Goal: Task Accomplishment & Management: Complete application form

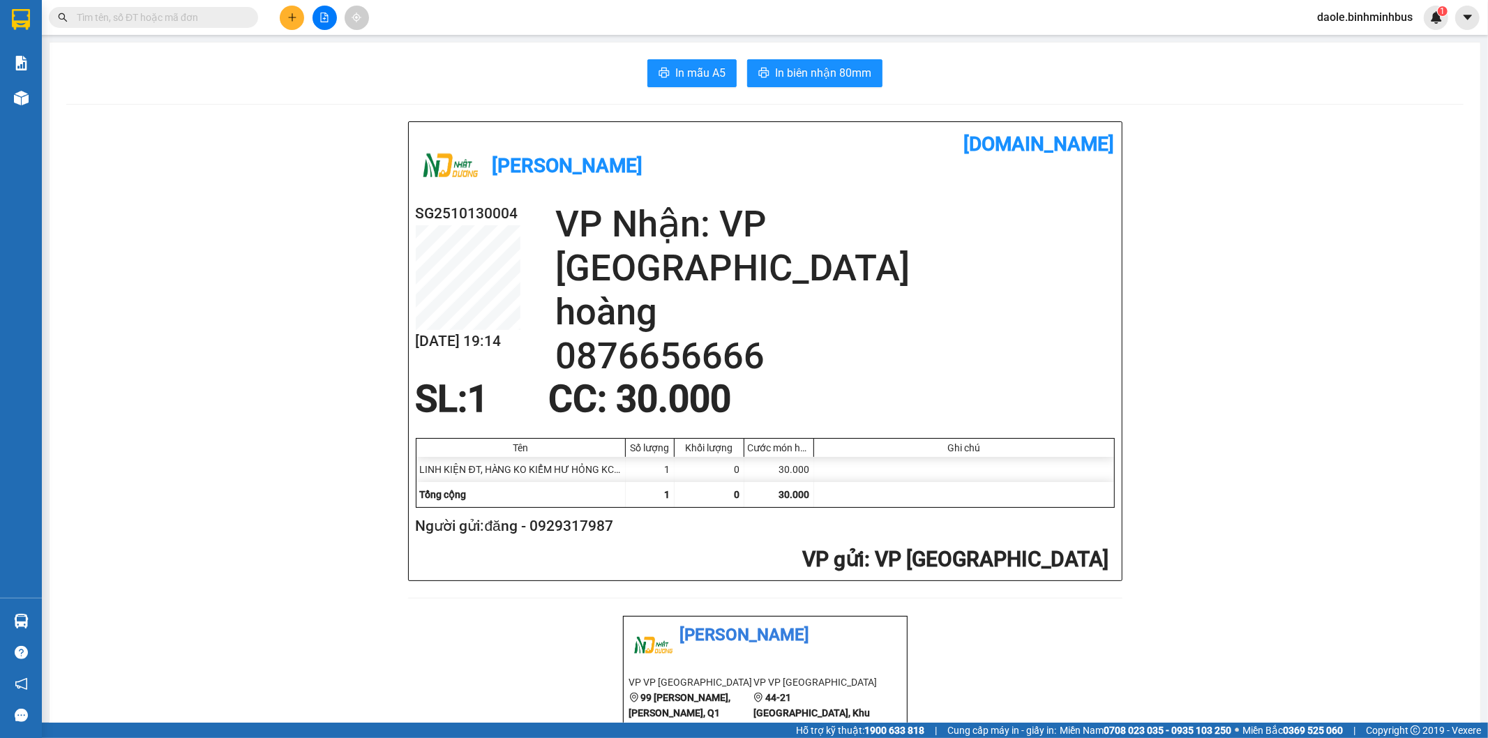
click at [283, 17] on button at bounding box center [292, 18] width 24 height 24
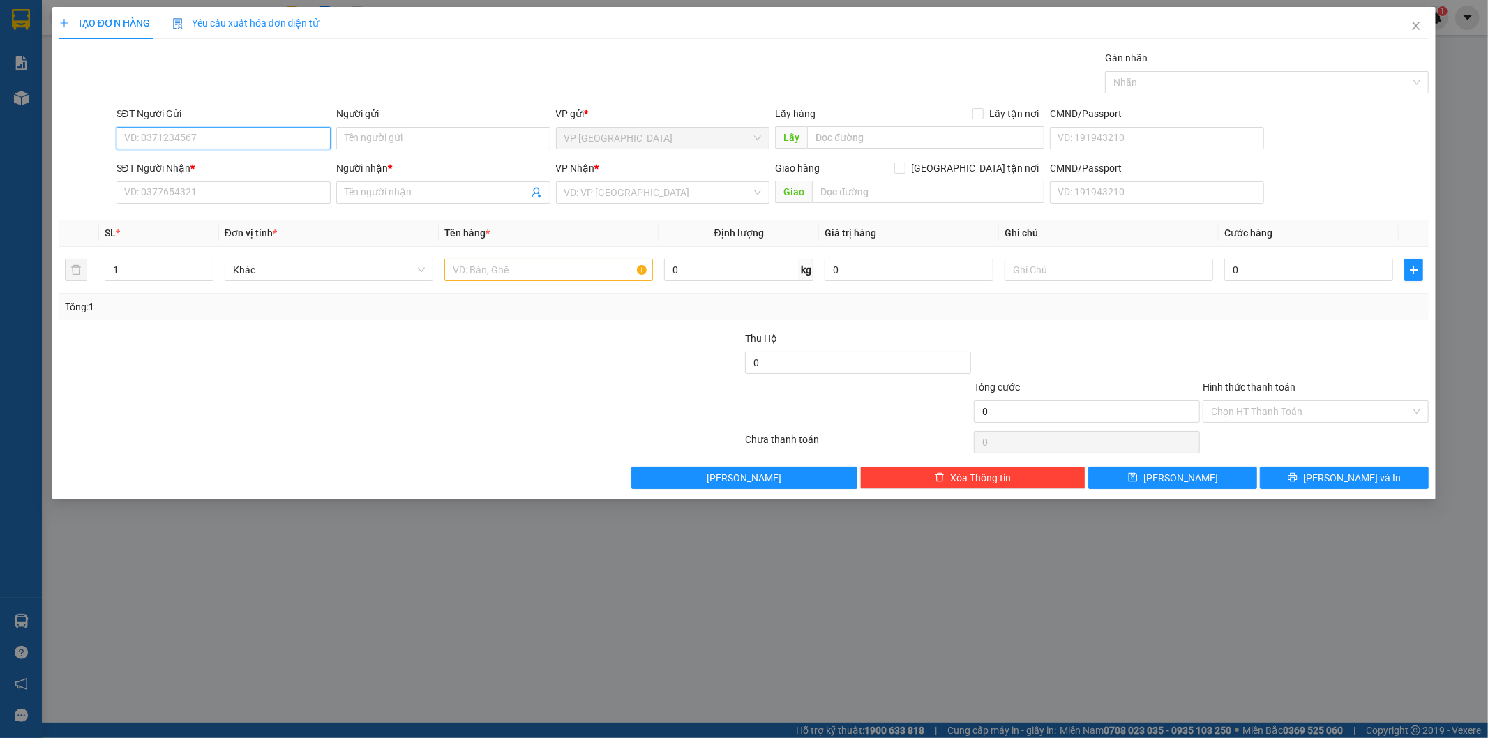
paste input "0356643014"
type input "0356643014"
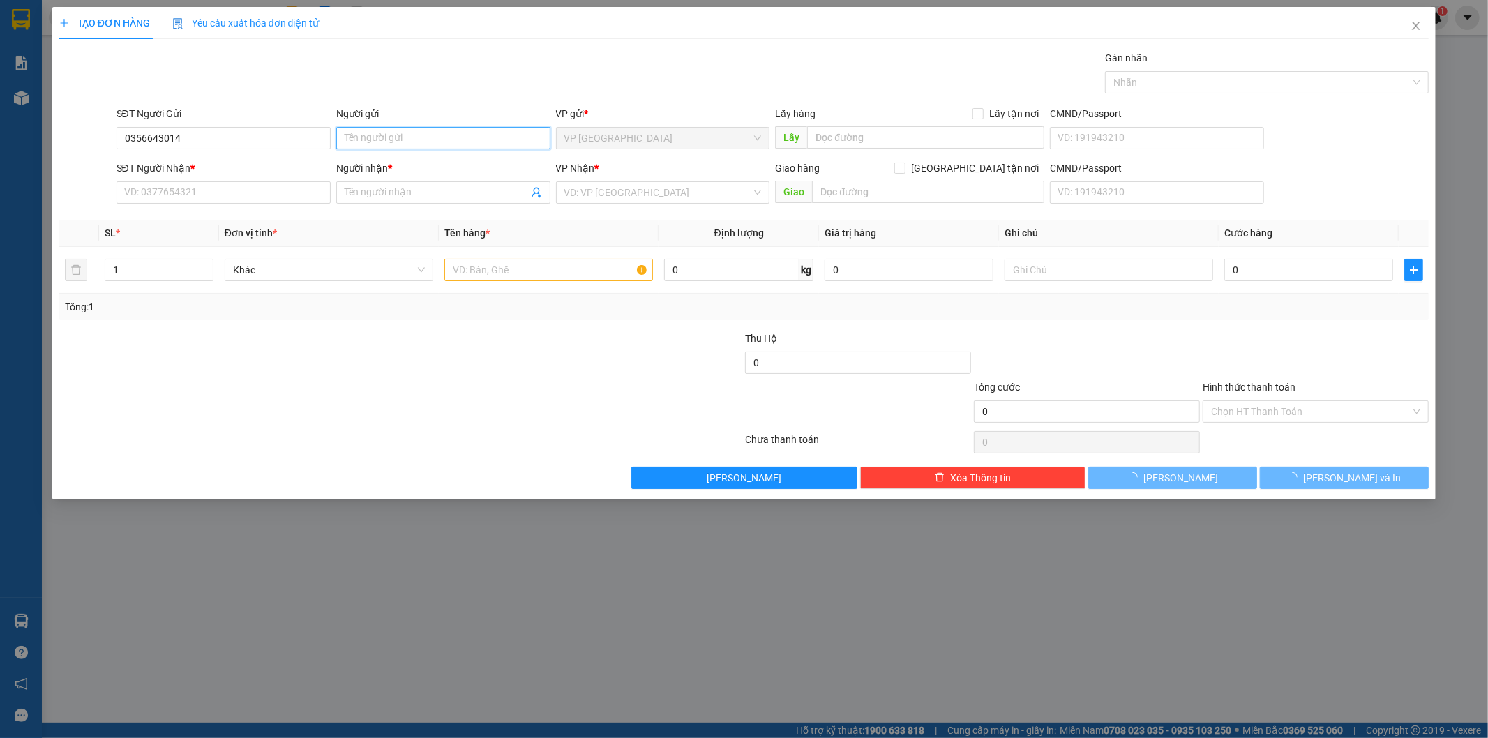
drag, startPoint x: 420, startPoint y: 138, endPoint x: 407, endPoint y: 136, distance: 12.7
click at [419, 138] on input "Người gửi" at bounding box center [443, 138] width 214 height 22
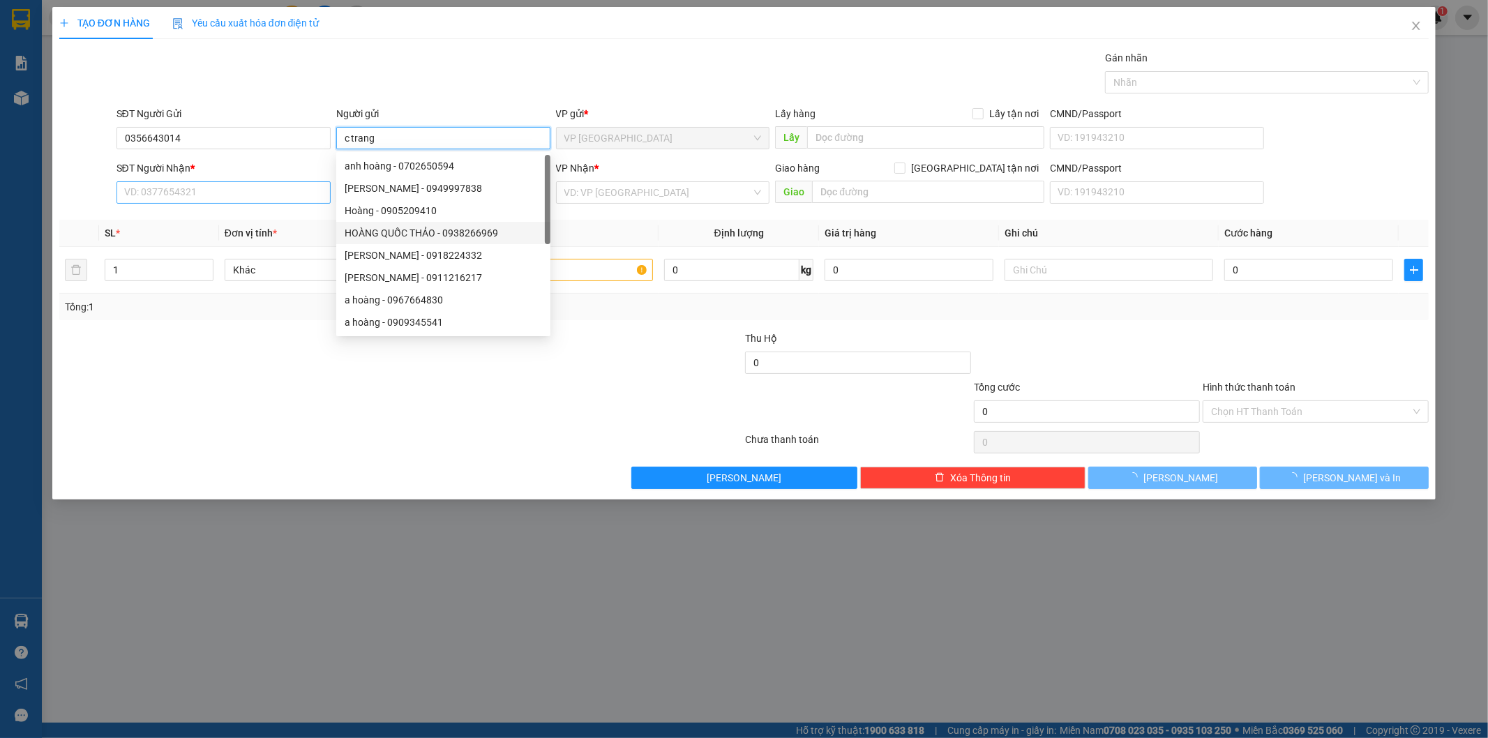
type input "c trang"
click at [262, 190] on input "SĐT Người Nhận *" at bounding box center [224, 192] width 214 height 22
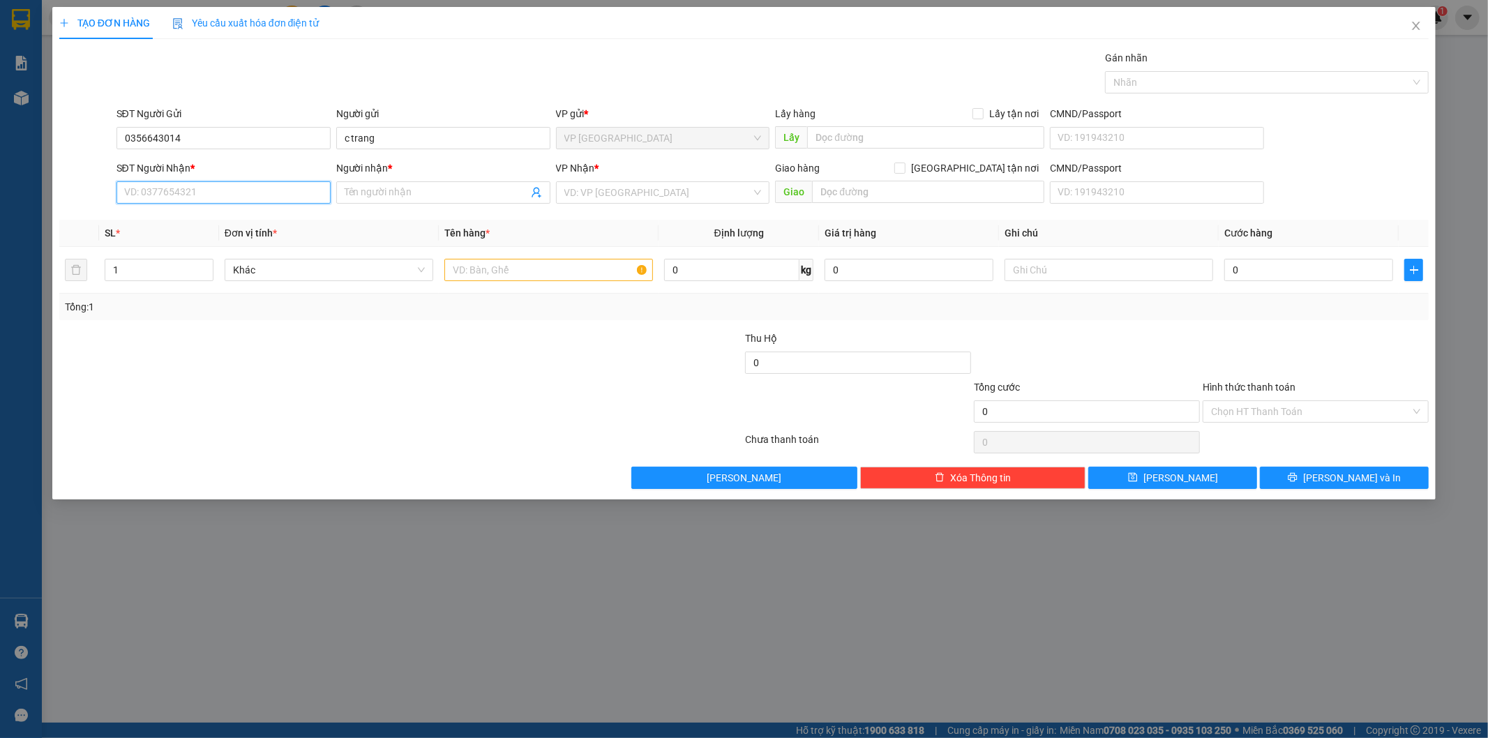
paste input "0356643014"
type input "0356643014"
drag, startPoint x: 388, startPoint y: 196, endPoint x: 412, endPoint y: 205, distance: 25.4
click at [389, 196] on input "Người nhận *" at bounding box center [436, 192] width 183 height 15
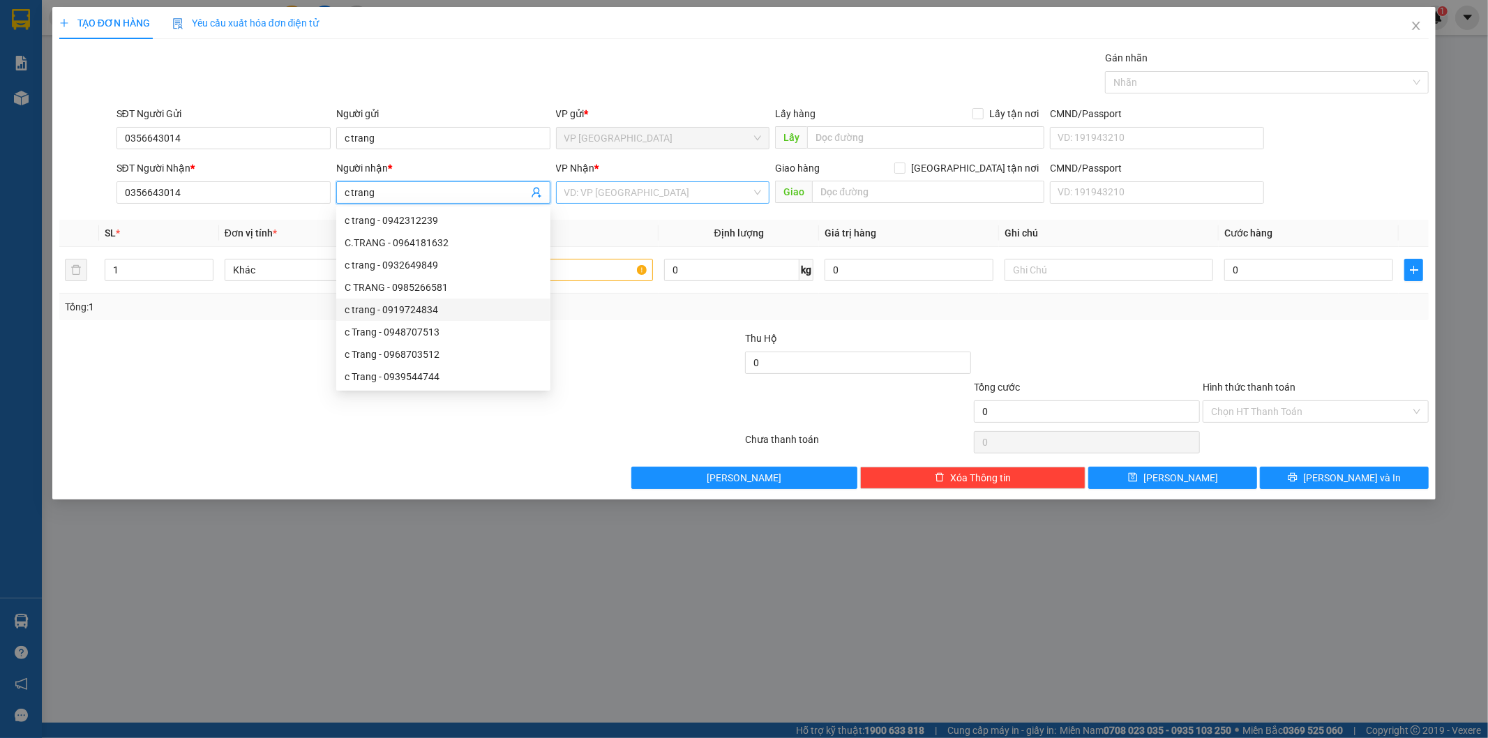
type input "c trang"
click at [654, 188] on input "search" at bounding box center [658, 192] width 188 height 21
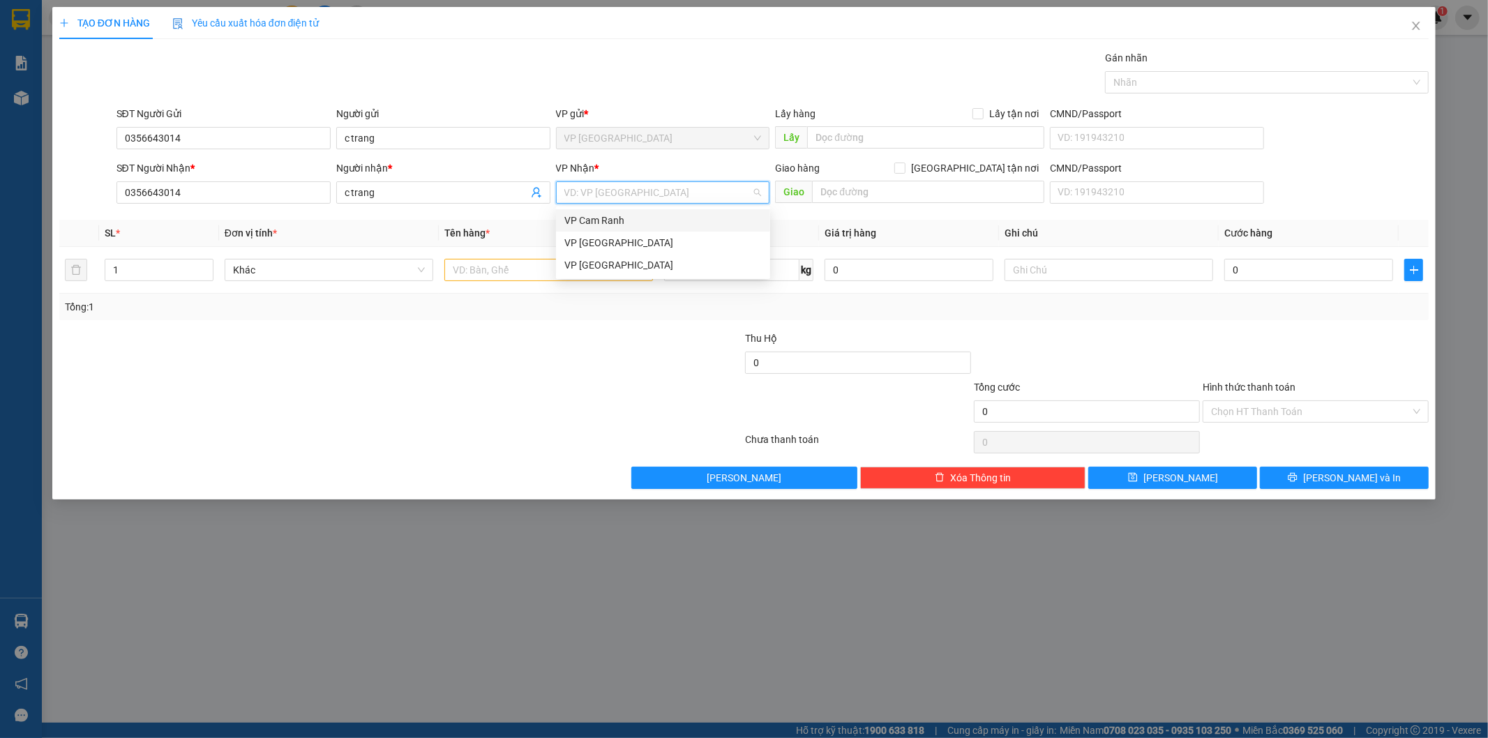
click at [615, 220] on div "VP Cam Ranh" at bounding box center [662, 220] width 197 height 15
click at [567, 274] on input "text" at bounding box center [548, 270] width 209 height 22
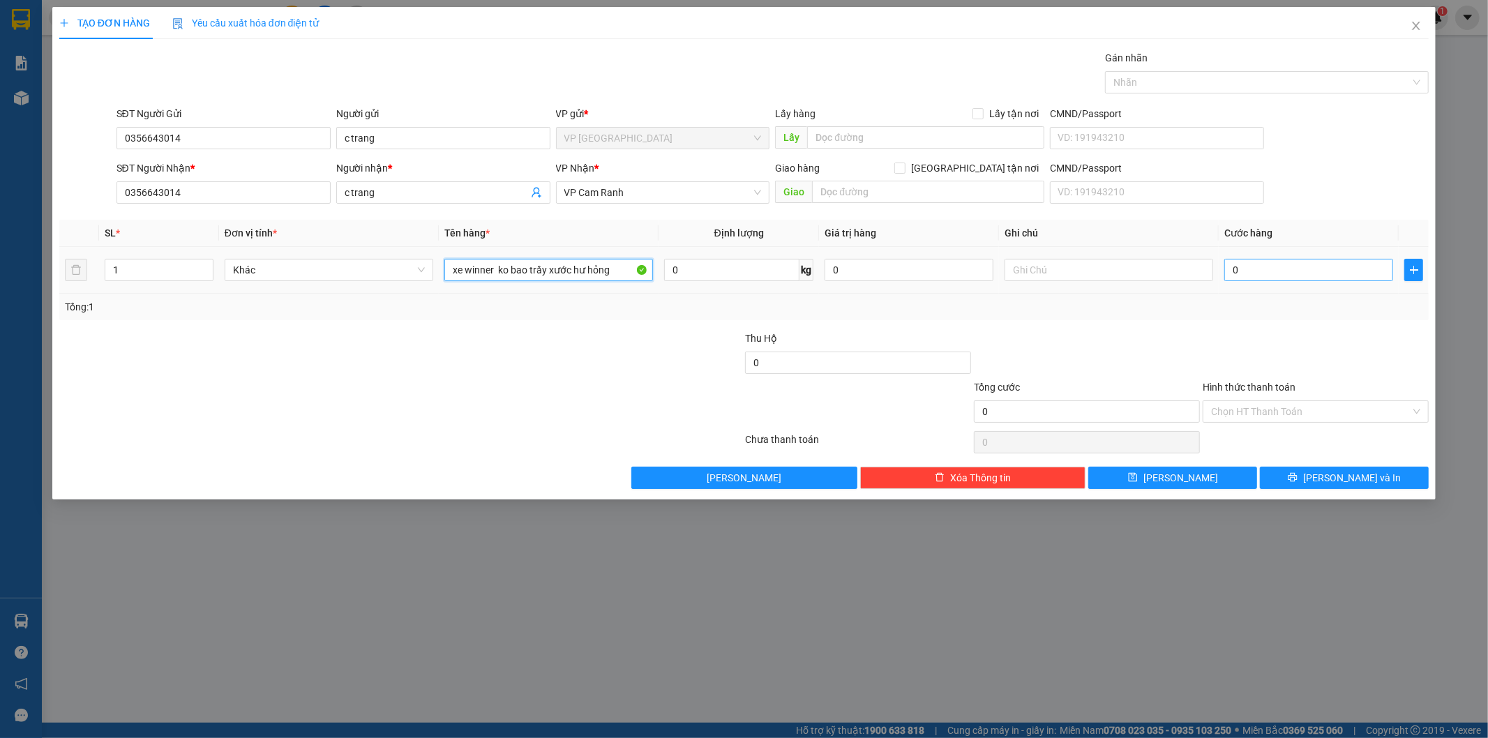
type input "xe winner ko bao trầy xước hư hỏng"
type textarea "0"
click at [1251, 263] on input "0" at bounding box center [1308, 270] width 169 height 22
type input "4"
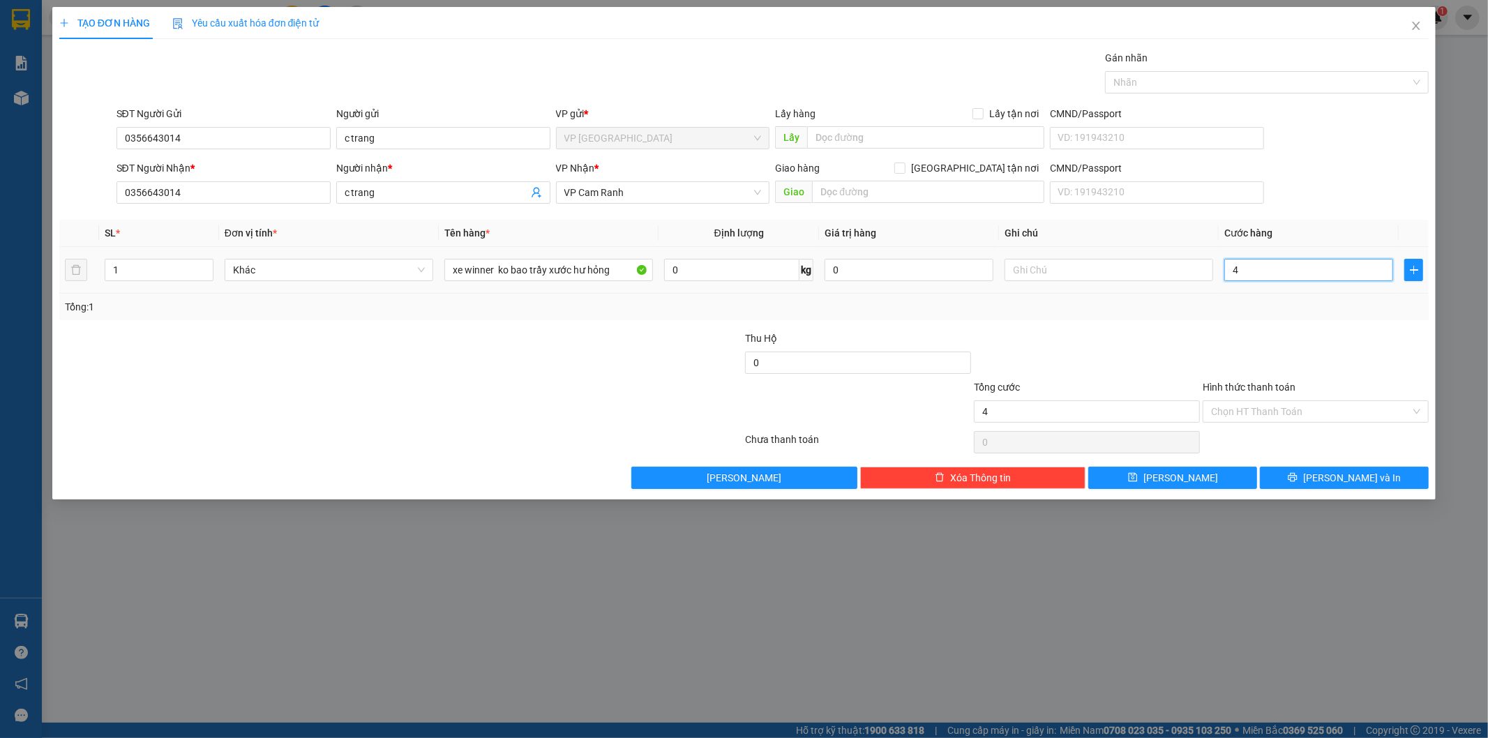
type input "4"
type input "45"
type input "450"
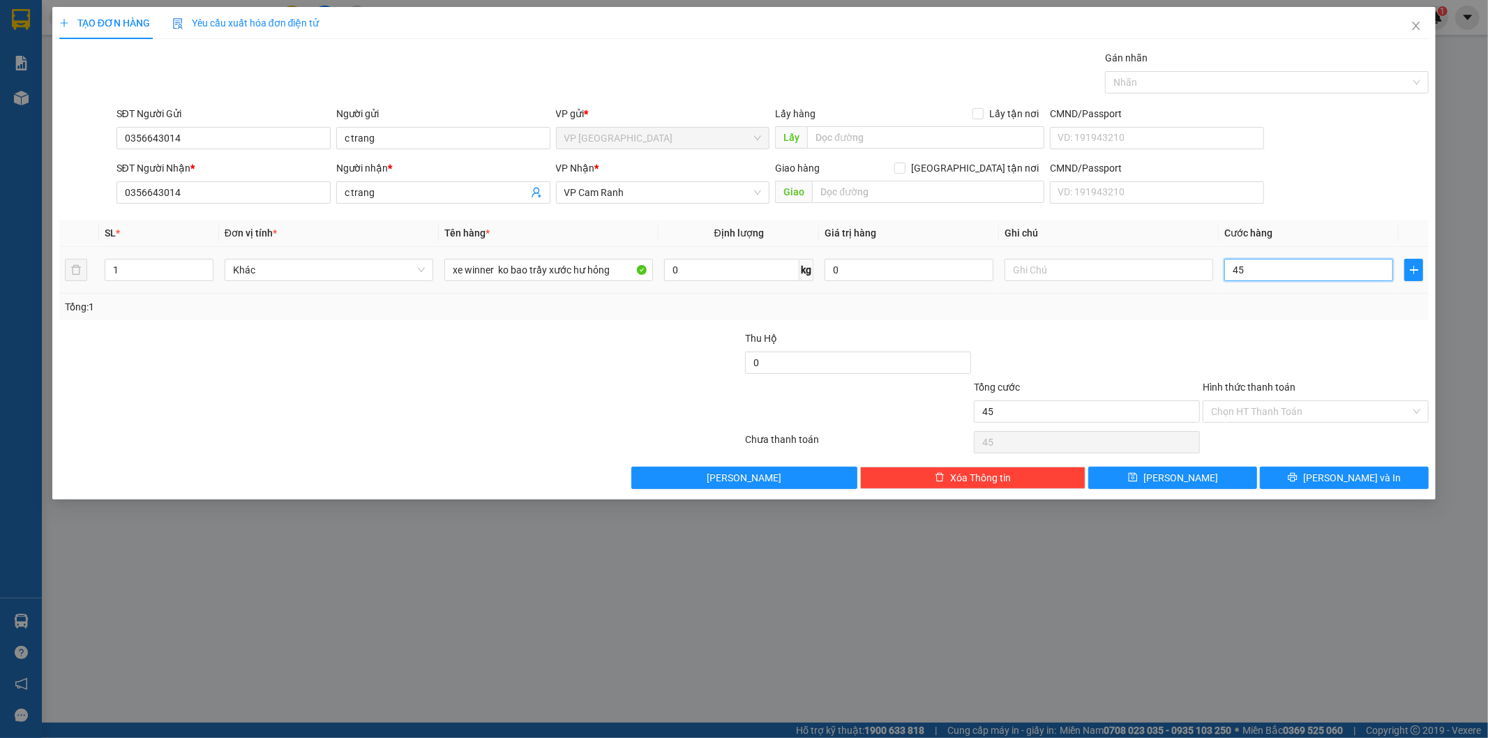
type input "450"
type input "450.000"
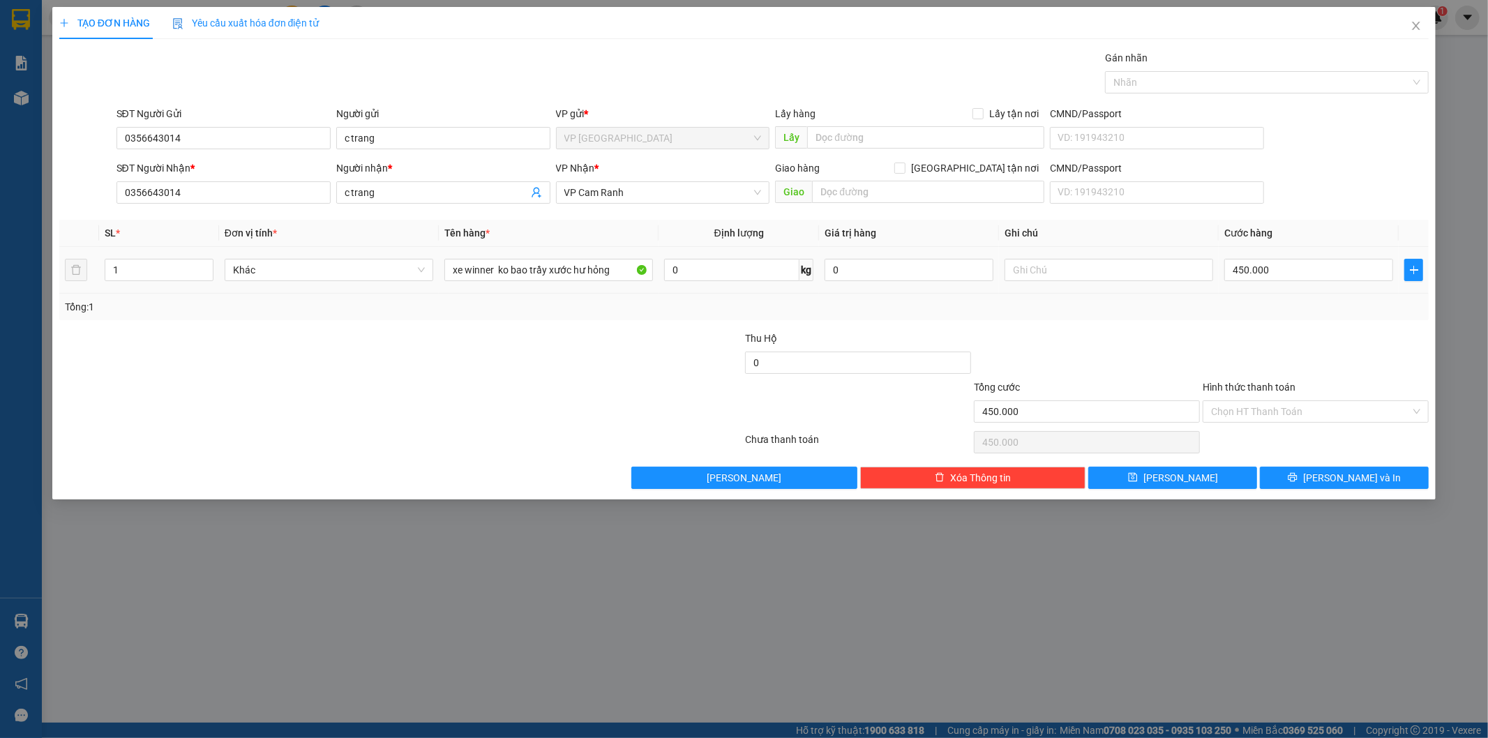
click at [1216, 285] on td at bounding box center [1109, 270] width 220 height 47
click at [1299, 421] on input "Hình thức thanh toán" at bounding box center [1311, 411] width 200 height 21
click at [1257, 460] on div "Miễn phí" at bounding box center [1316, 461] width 209 height 15
type input "0"
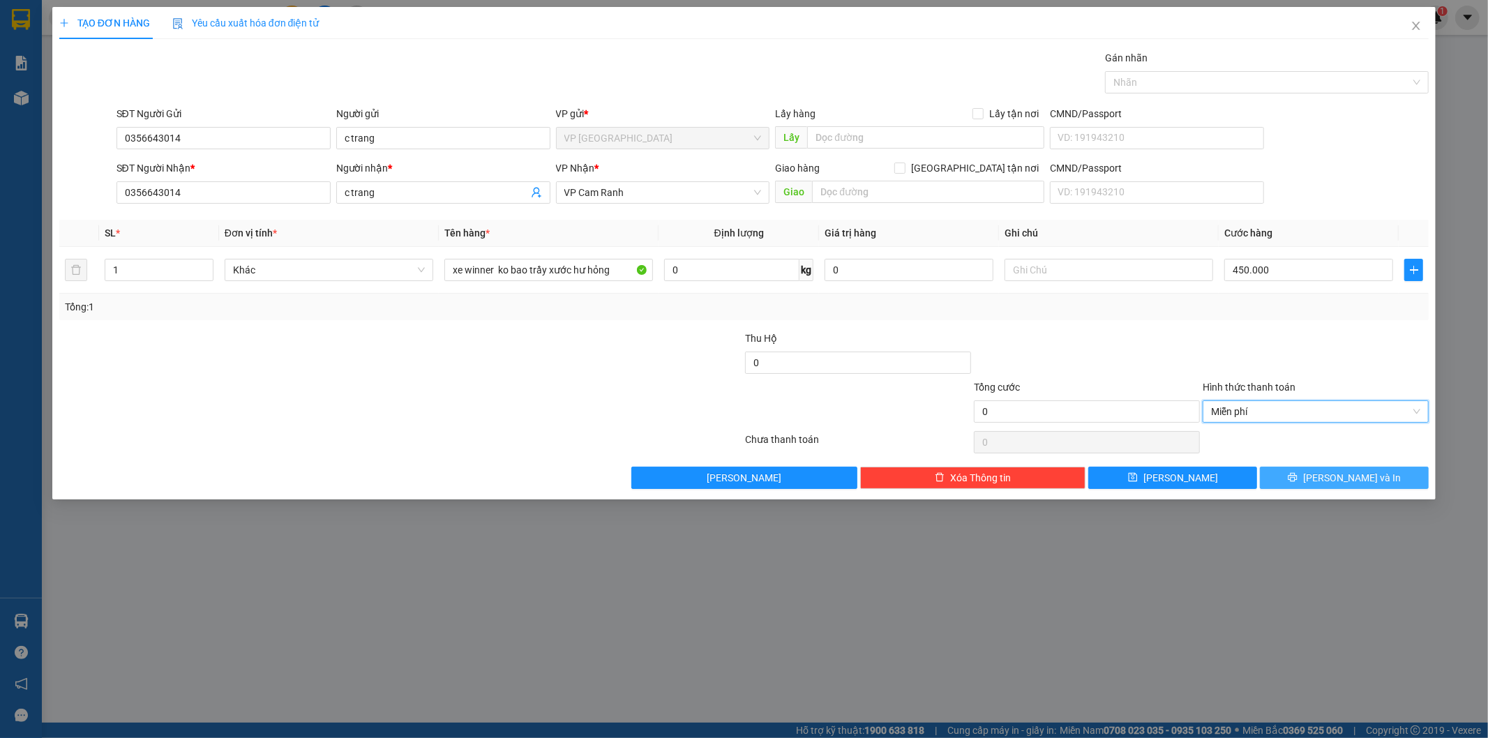
click at [1301, 477] on button "[PERSON_NAME] và In" at bounding box center [1344, 478] width 169 height 22
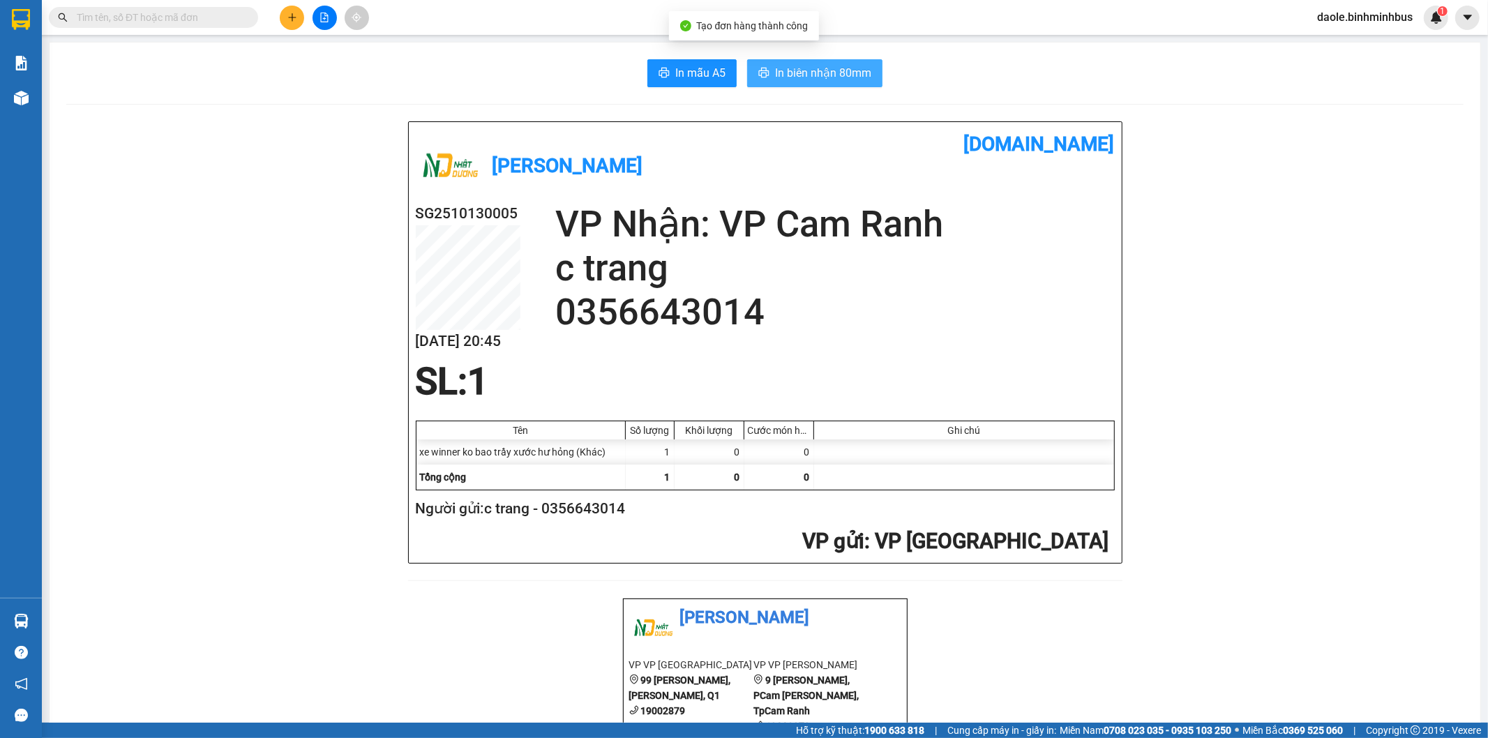
click at [830, 84] on button "In biên nhận 80mm" at bounding box center [814, 73] width 135 height 28
click at [680, 66] on span "In mẫu A5" at bounding box center [700, 72] width 50 height 17
